Goal: Information Seeking & Learning: Learn about a topic

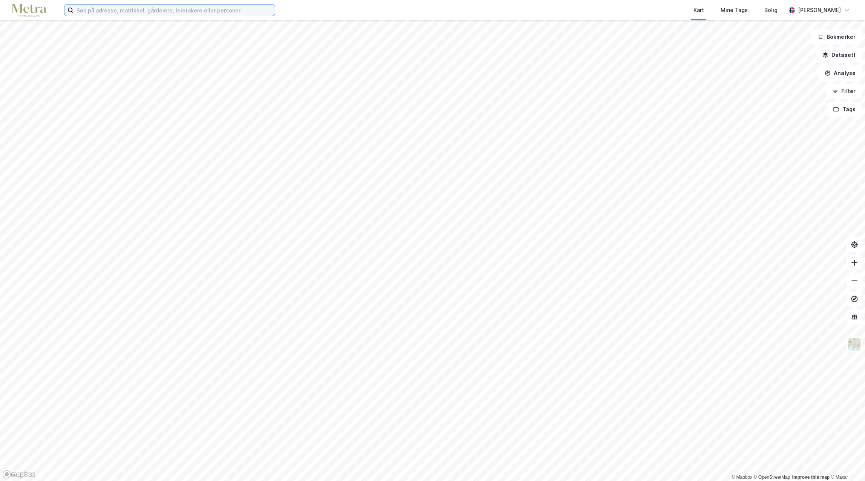
click at [102, 11] on input at bounding box center [174, 10] width 201 height 11
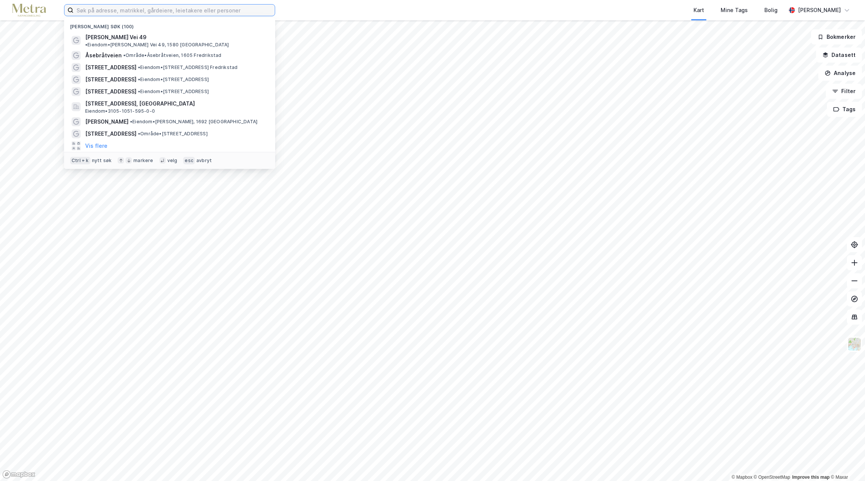
click at [102, 11] on input at bounding box center [174, 10] width 201 height 11
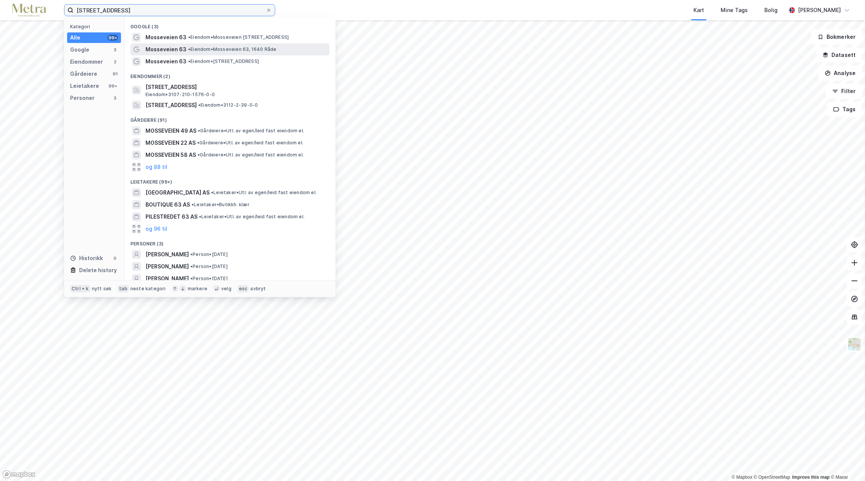
type input "[STREET_ADDRESS]"
click at [194, 43] on div "Mosseveien 63 • Eiendom • [STREET_ADDRESS]" at bounding box center [229, 49] width 199 height 12
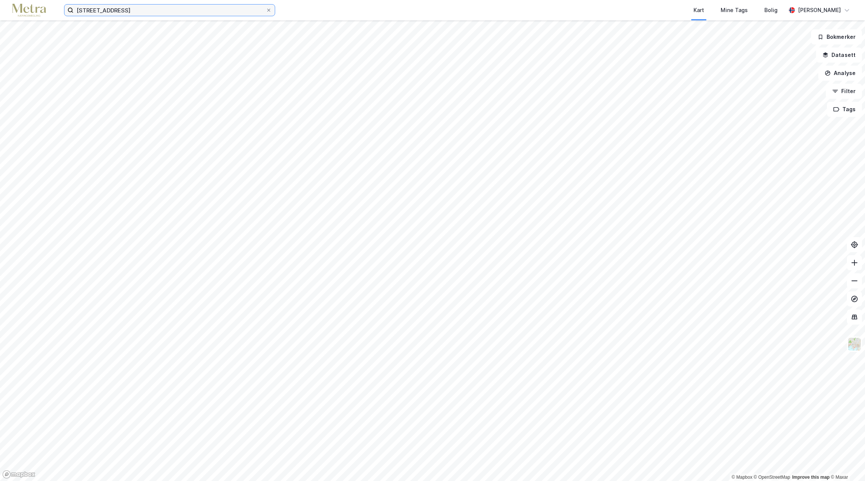
click at [137, 14] on input "[STREET_ADDRESS]" at bounding box center [170, 10] width 192 height 11
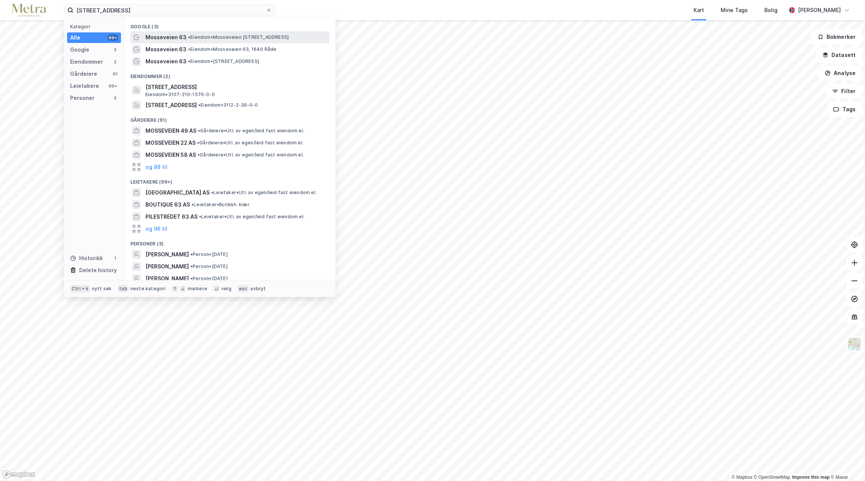
click at [229, 41] on div "Mosseveien 63 • Eiendom • [STREET_ADDRESS]" at bounding box center [237, 37] width 182 height 9
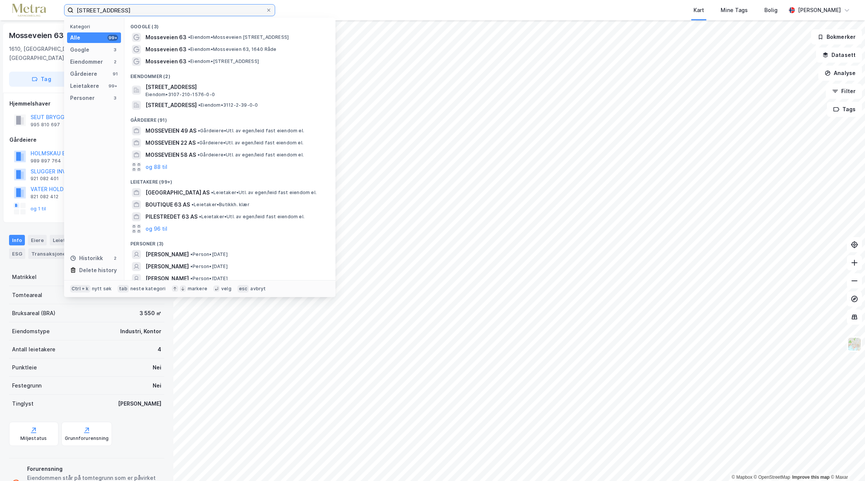
click at [132, 14] on input "[STREET_ADDRESS]" at bounding box center [170, 10] width 192 height 11
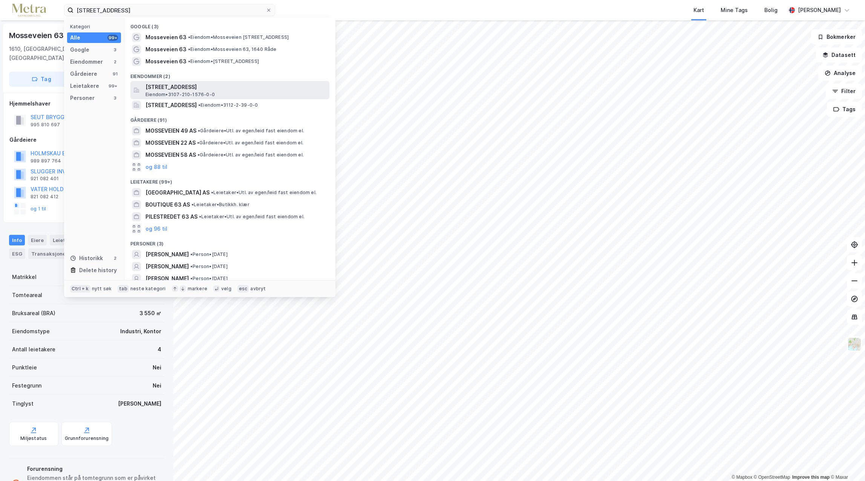
click at [180, 88] on span "[STREET_ADDRESS]" at bounding box center [236, 87] width 181 height 9
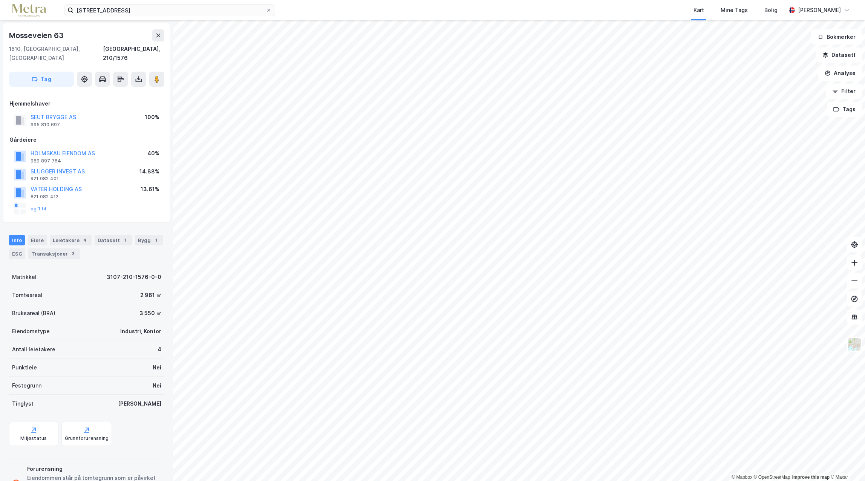
click at [66, 113] on div "SEUT BRYGGE AS" at bounding box center [54, 117] width 46 height 9
click at [0, 0] on button "SEUT BRYGGE AS" at bounding box center [0, 0] width 0 height 0
click at [25, 291] on div "Tomteareal" at bounding box center [27, 295] width 30 height 9
click at [61, 235] on div "Leietakere 4" at bounding box center [71, 240] width 42 height 11
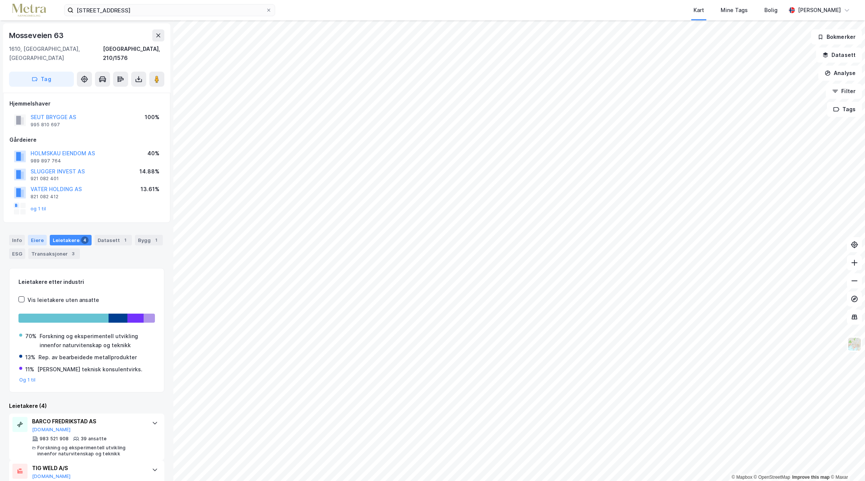
click at [30, 235] on div "Eiere" at bounding box center [37, 240] width 19 height 11
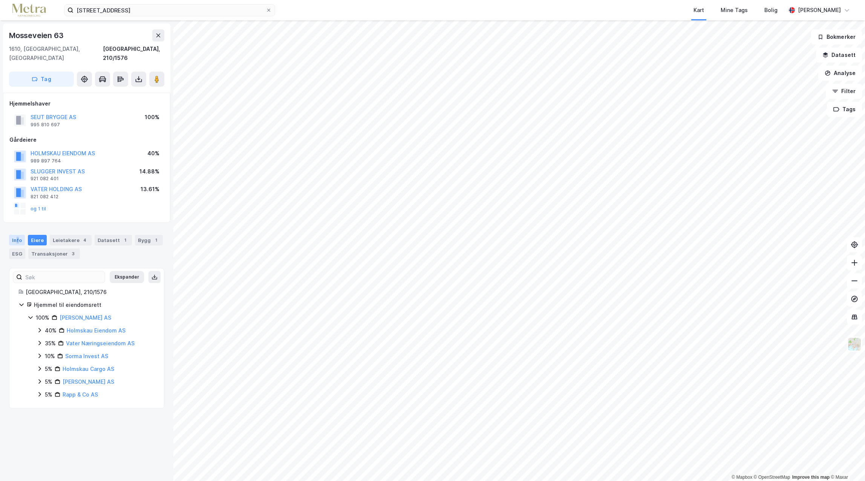
click at [17, 235] on div "Info" at bounding box center [17, 240] width 16 height 11
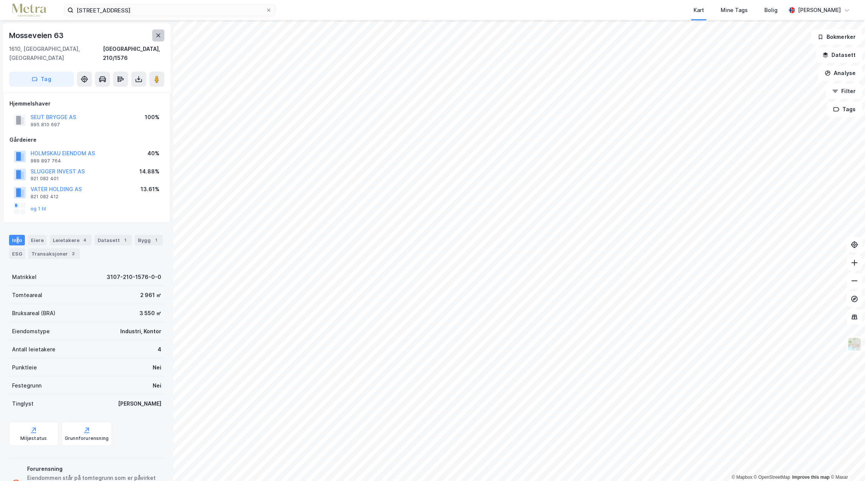
click at [154, 37] on button at bounding box center [158, 35] width 12 height 12
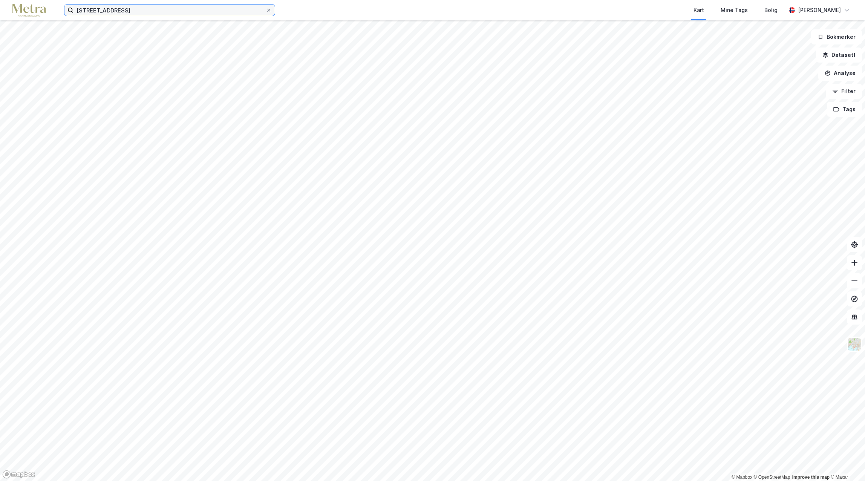
click at [142, 14] on input "[STREET_ADDRESS]" at bounding box center [170, 10] width 192 height 11
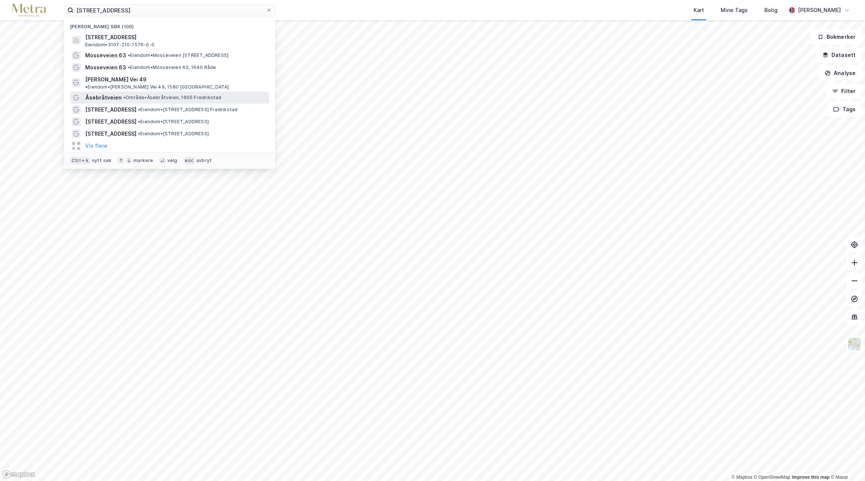
click at [143, 95] on span "• Område • Åsebråtveien, 1605 Fredrikstad" at bounding box center [172, 98] width 98 height 6
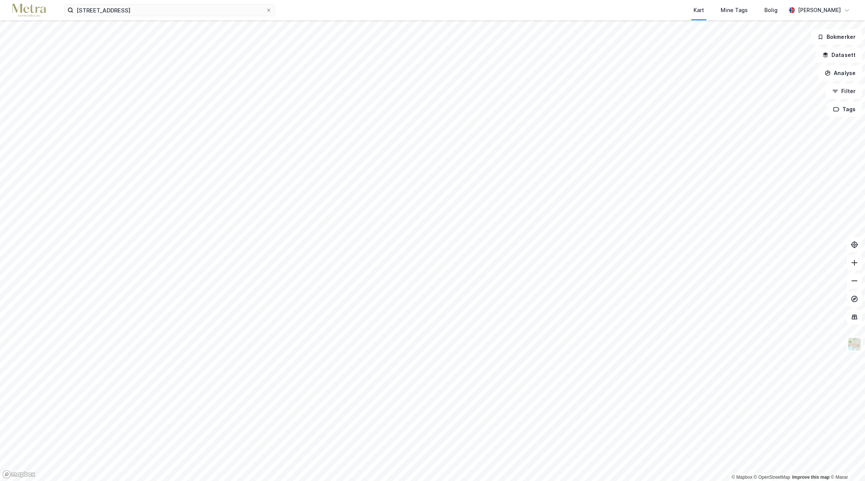
click at [34, 5] on img at bounding box center [29, 10] width 34 height 13
click at [748, 9] on div "Mine Tags" at bounding box center [734, 10] width 27 height 9
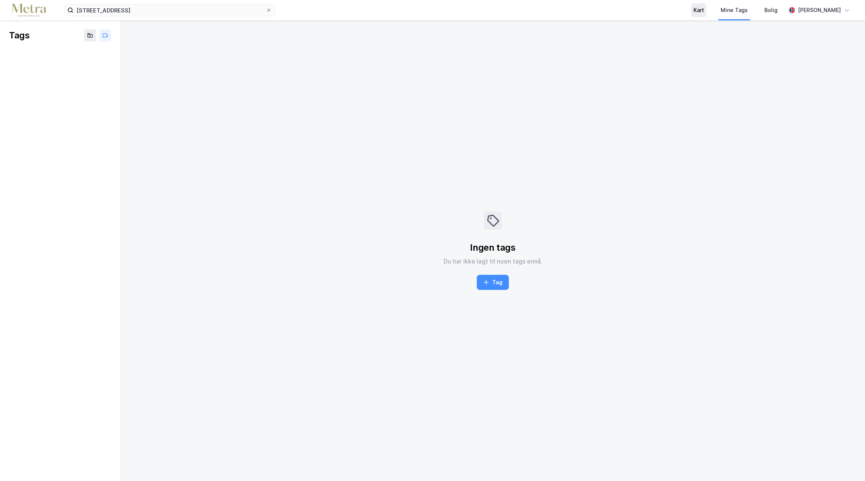
click at [704, 12] on div "Kart" at bounding box center [699, 10] width 11 height 9
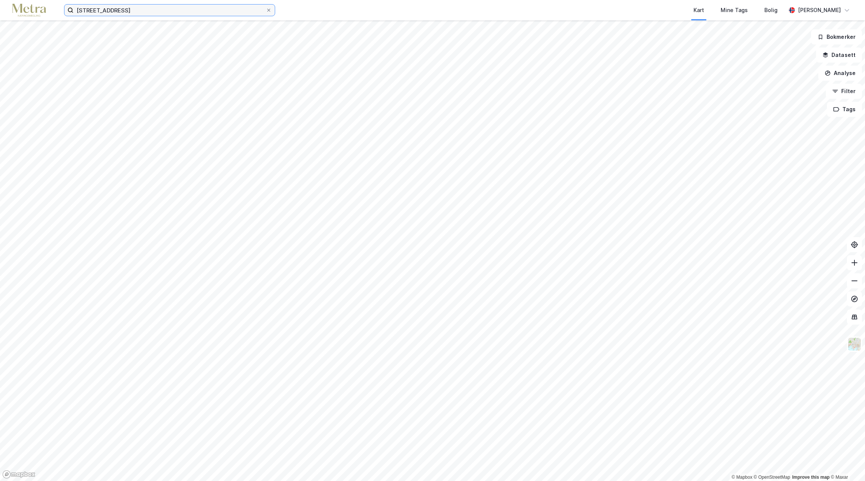
click at [139, 11] on input "[STREET_ADDRESS]" at bounding box center [170, 10] width 192 height 11
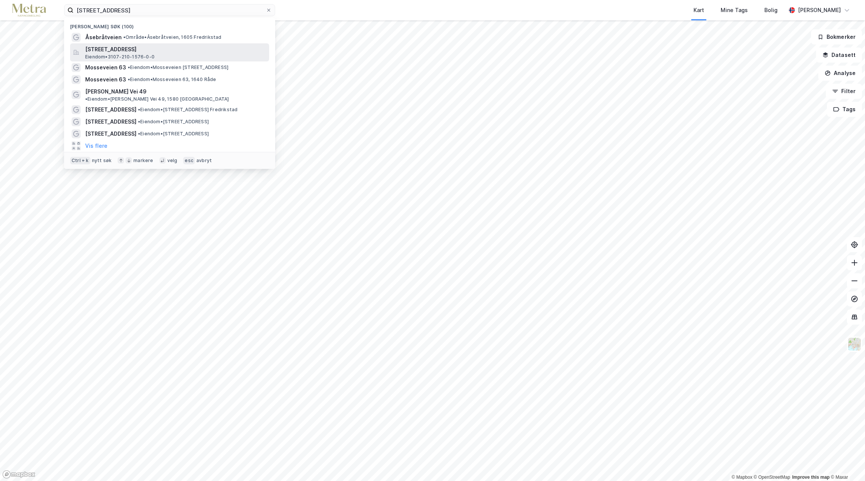
click at [126, 55] on span "Eiendom • 3107-210-1576-0-0" at bounding box center [119, 57] width 69 height 6
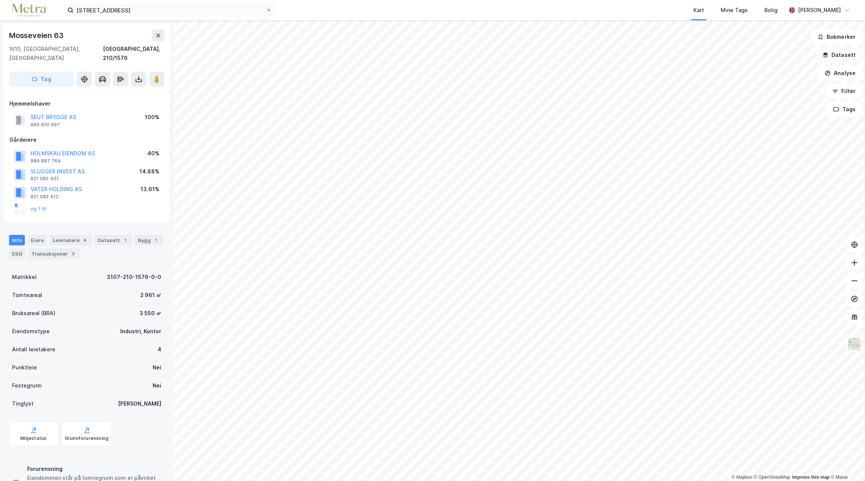
click at [836, 56] on button "Datasett" at bounding box center [839, 54] width 46 height 15
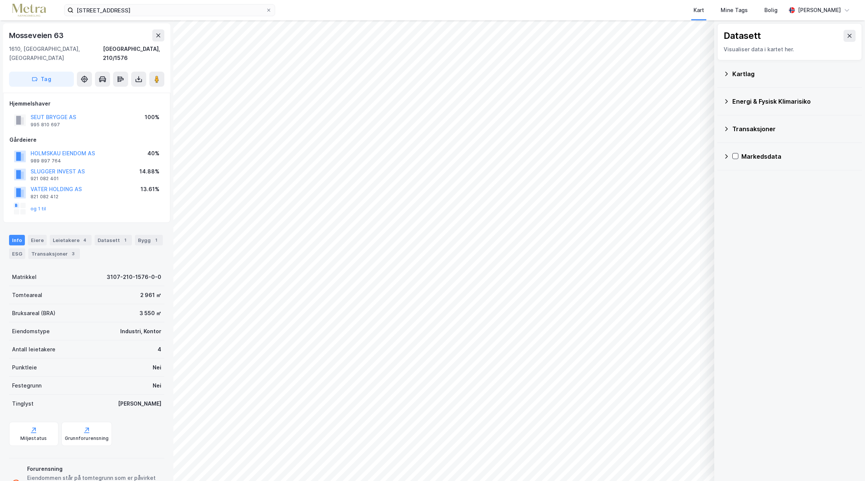
click at [761, 105] on div "Energi & Fysisk Klimarisiko" at bounding box center [794, 101] width 124 height 9
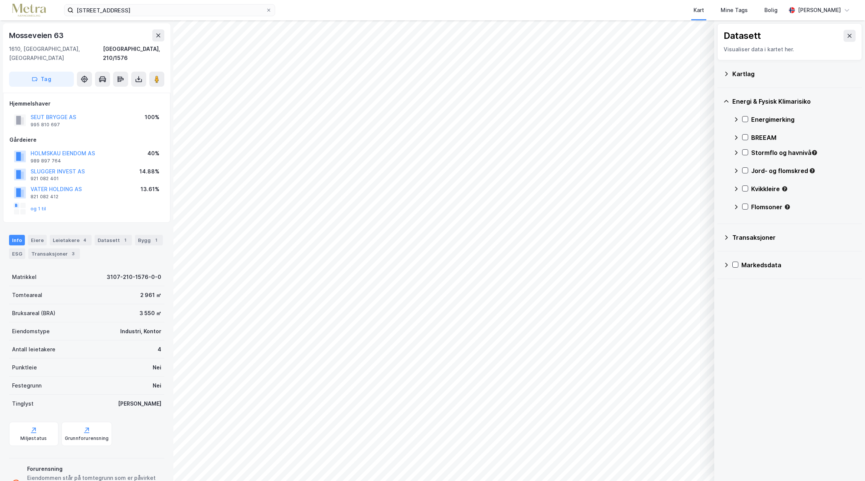
click at [746, 116] on div "Energimerking" at bounding box center [794, 119] width 123 height 18
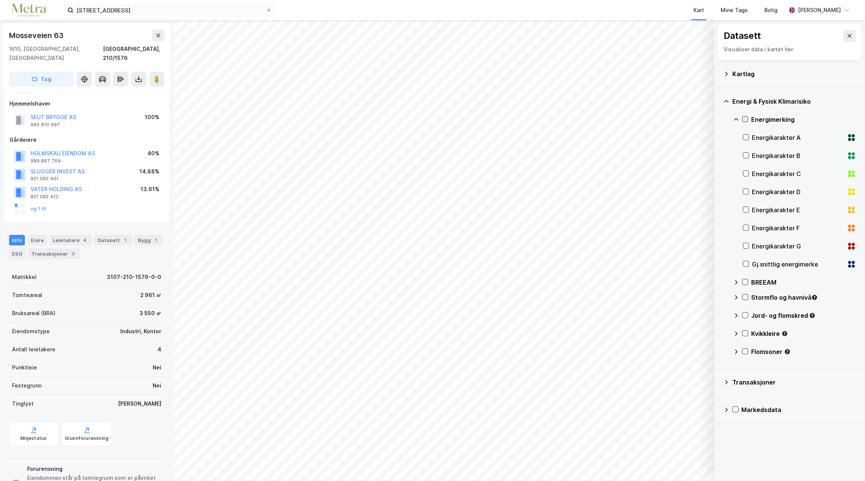
click at [746, 117] on icon at bounding box center [745, 118] width 5 height 5
click at [742, 281] on div "BREEAM" at bounding box center [794, 282] width 123 height 18
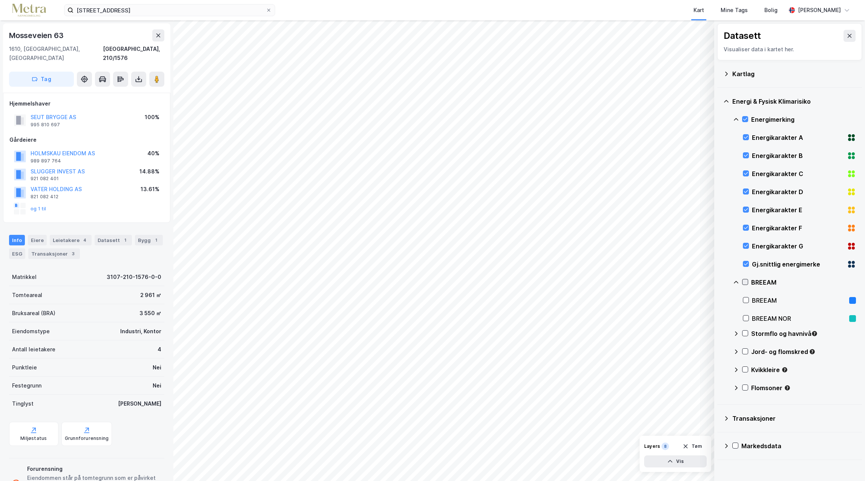
click at [745, 282] on icon at bounding box center [745, 281] width 5 height 5
click at [748, 281] on icon at bounding box center [745, 281] width 5 height 5
